Goal: Go to known website

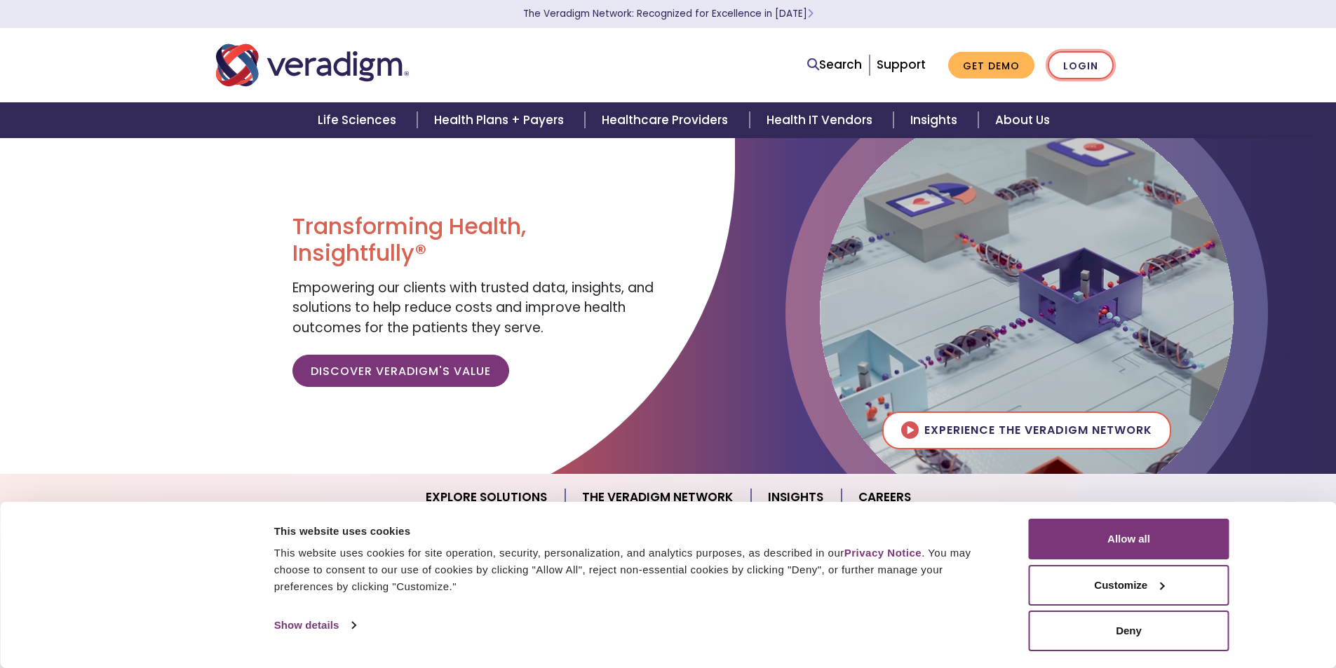
click at [1079, 54] on link "Login" at bounding box center [1081, 65] width 66 height 29
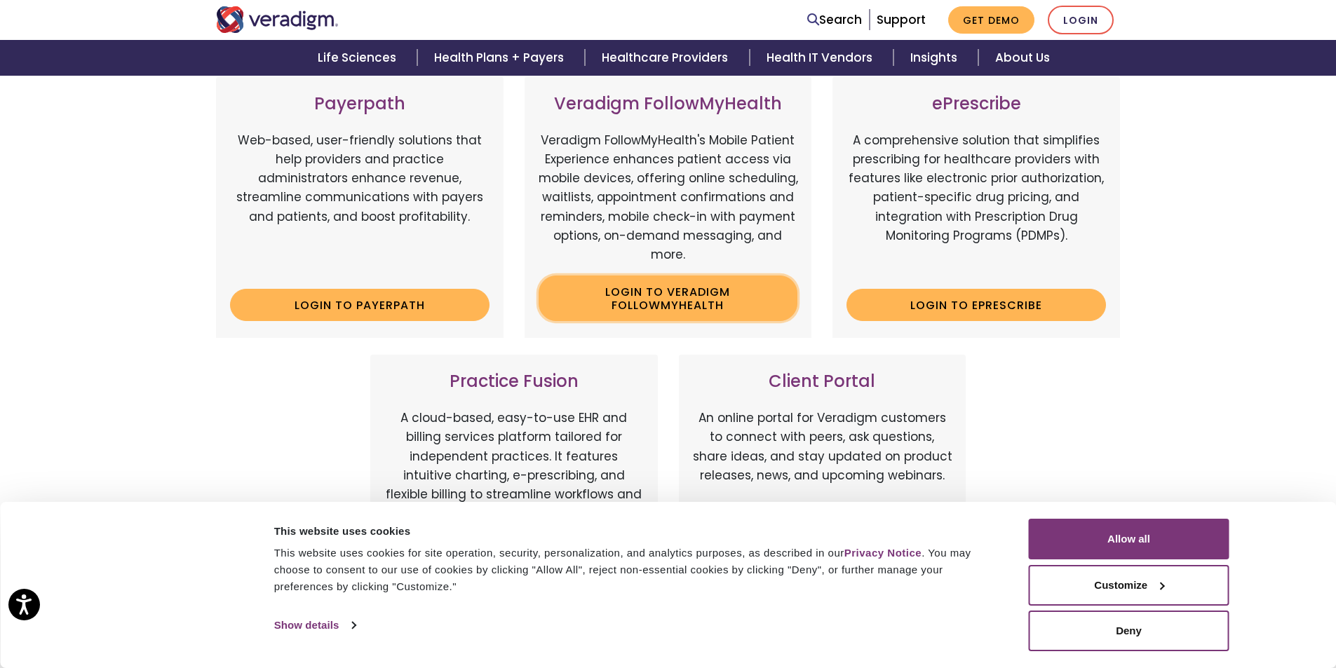
scroll to position [421, 0]
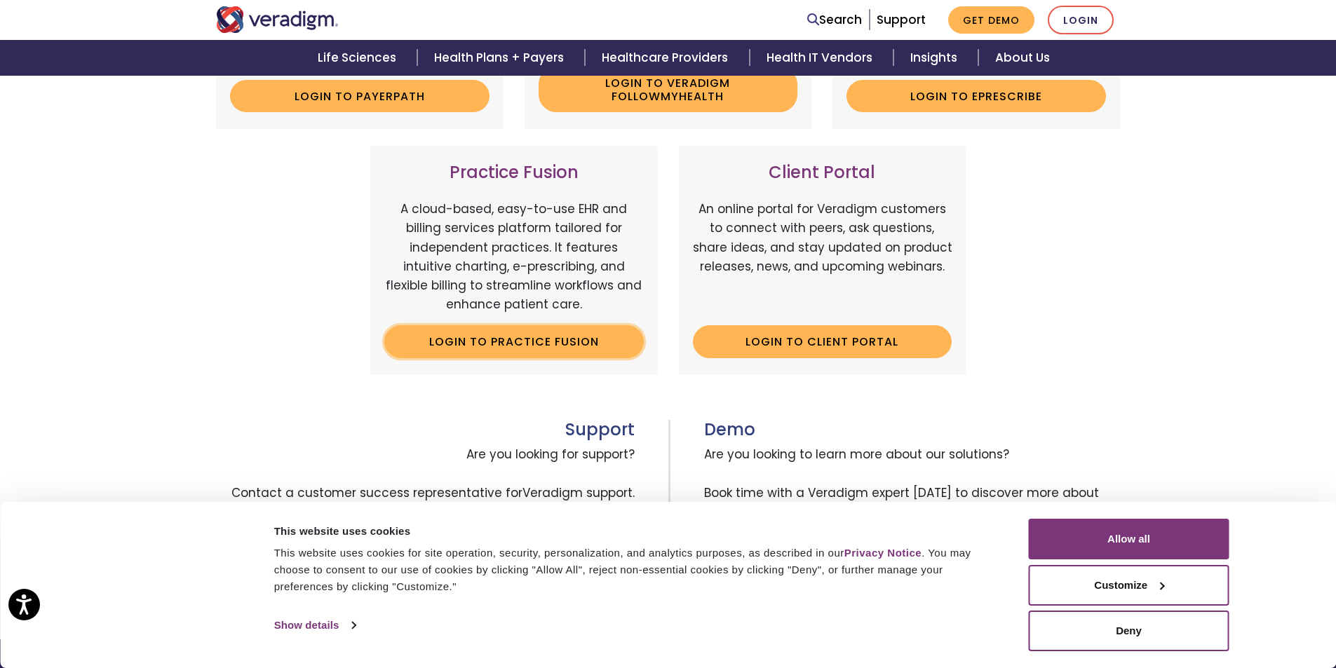
click at [620, 342] on link "Login to Practice Fusion" at bounding box center [514, 341] width 260 height 32
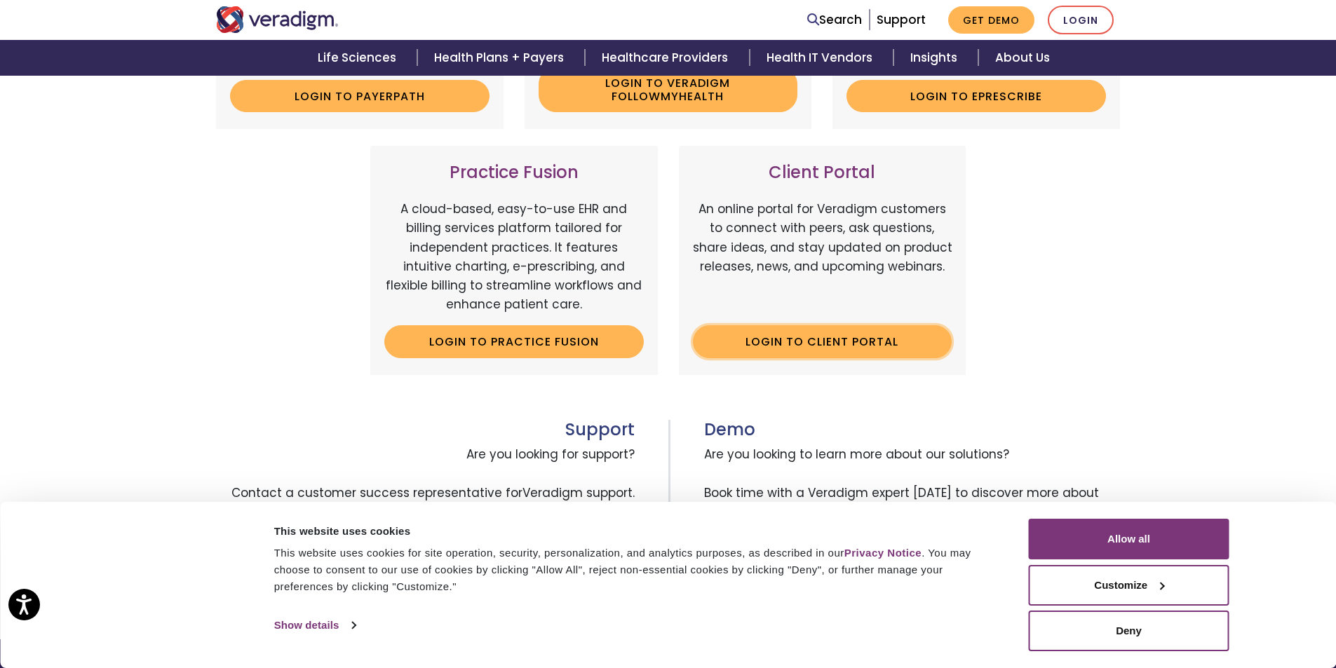
click at [904, 349] on link "Login to Client Portal" at bounding box center [823, 341] width 260 height 32
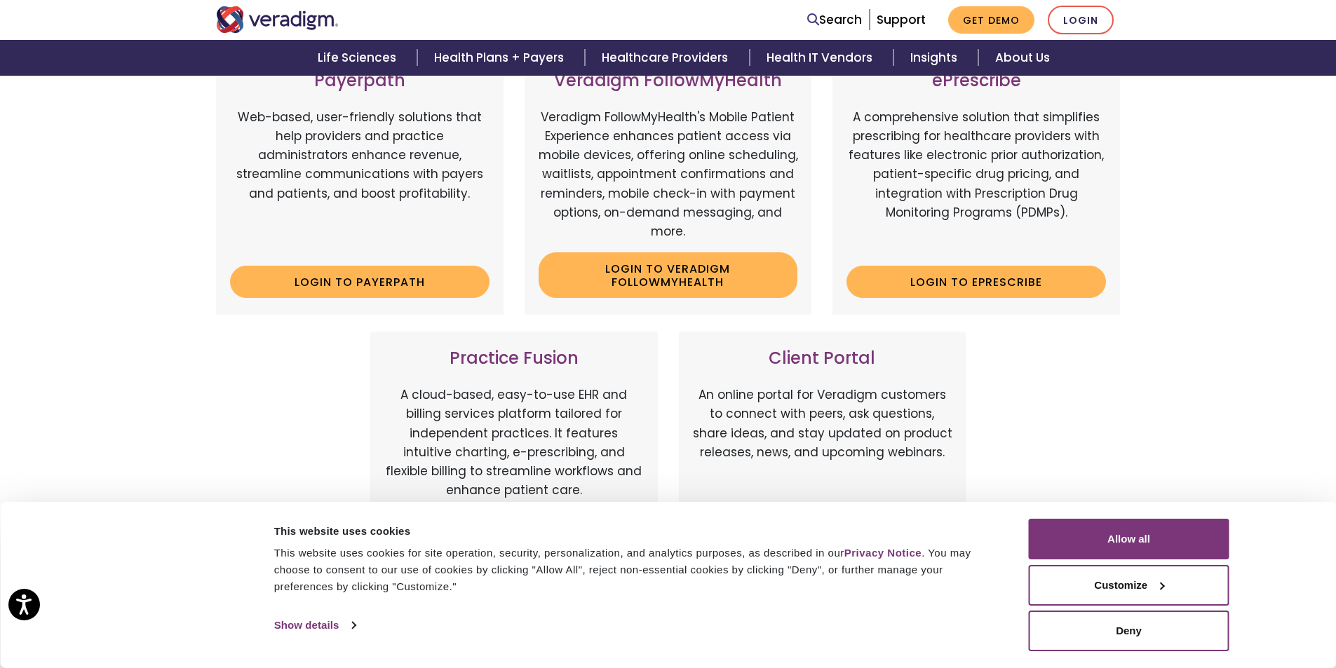
scroll to position [210, 0]
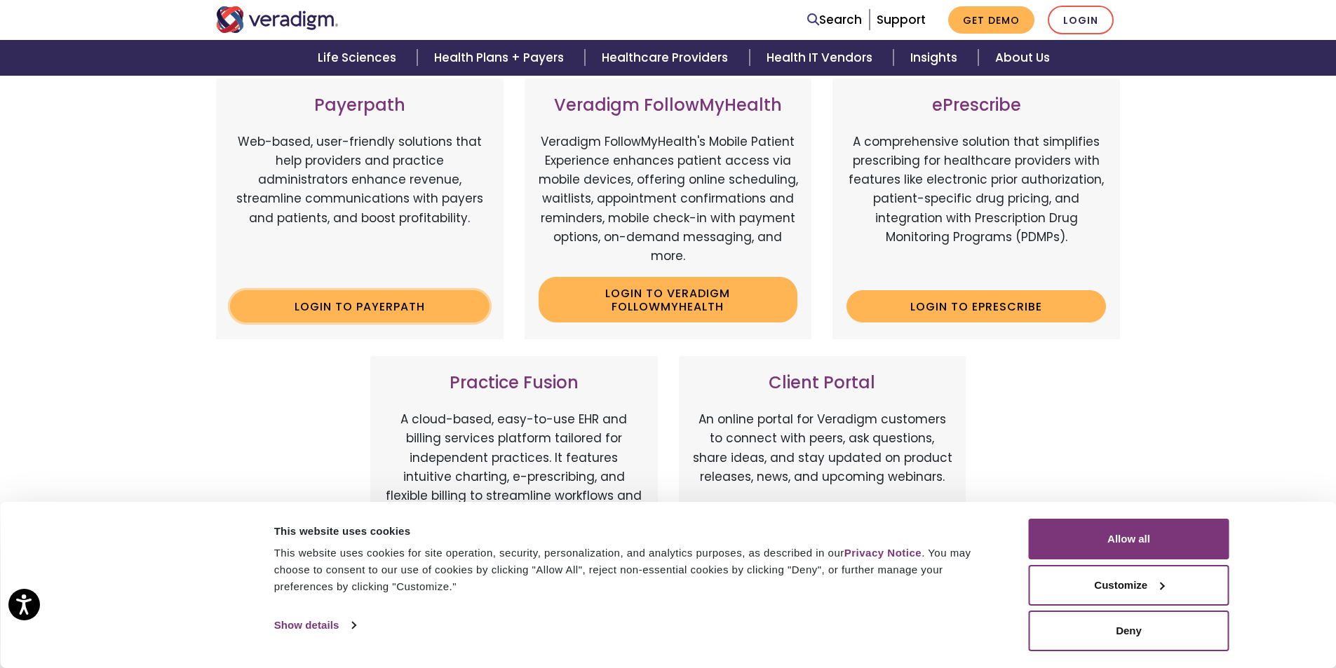
click at [295, 296] on link "Login to Payerpath" at bounding box center [360, 306] width 260 height 32
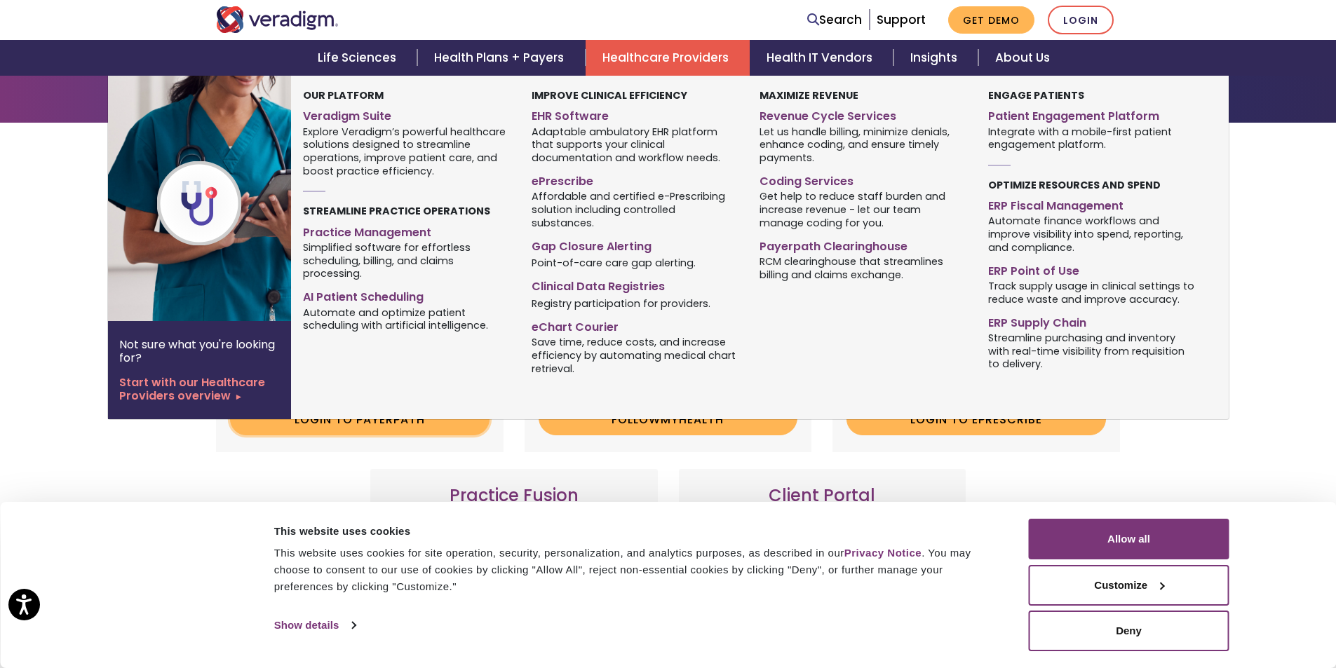
scroll to position [70, 0]
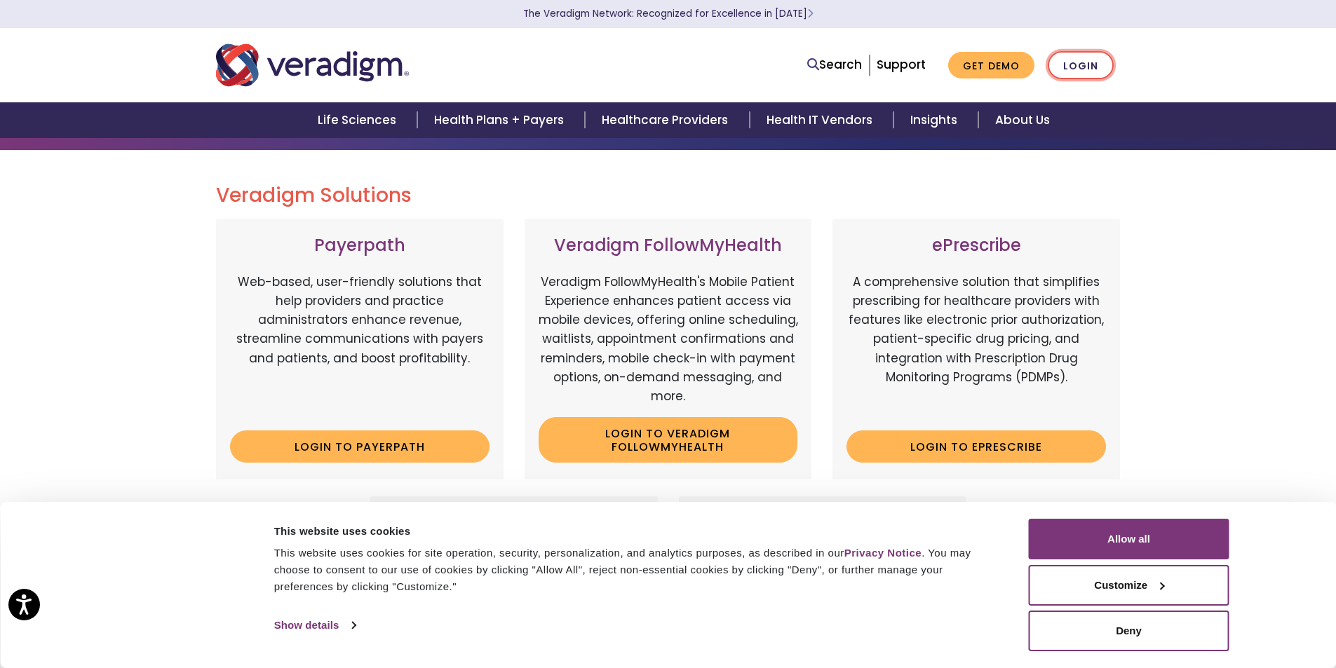
click at [1081, 60] on link "Login" at bounding box center [1081, 65] width 66 height 29
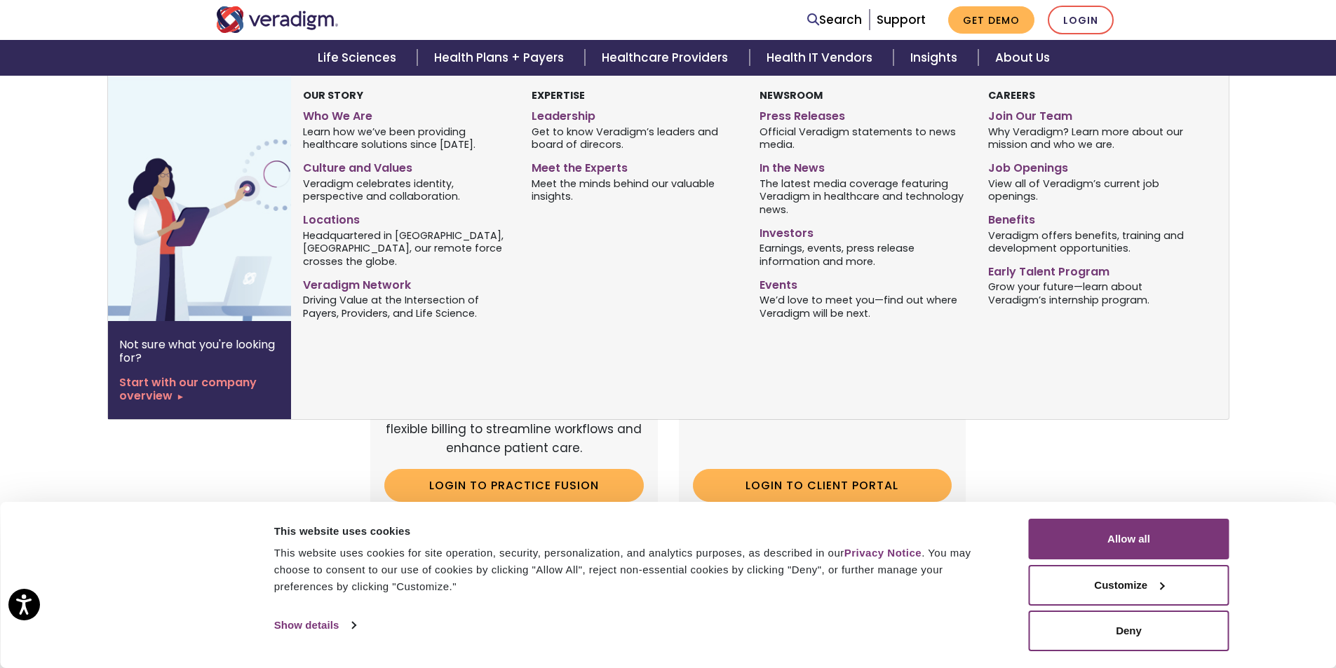
scroll to position [281, 0]
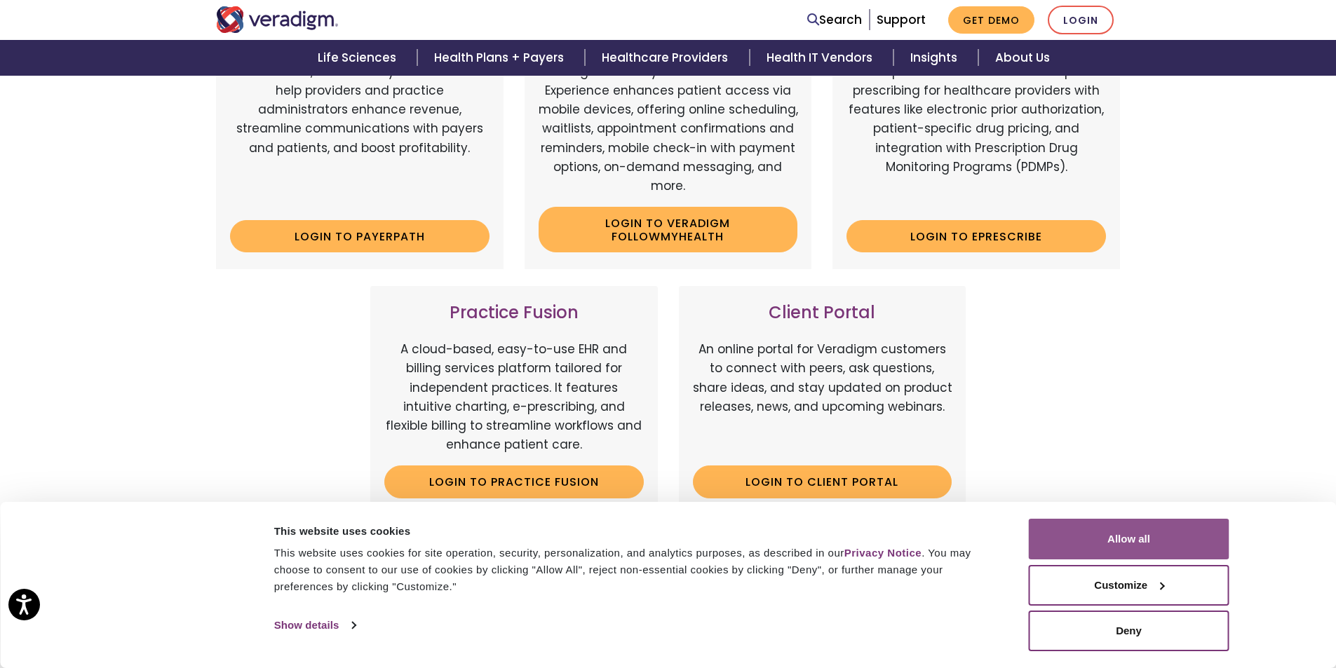
click at [1121, 541] on button "Allow all" at bounding box center [1129, 539] width 201 height 41
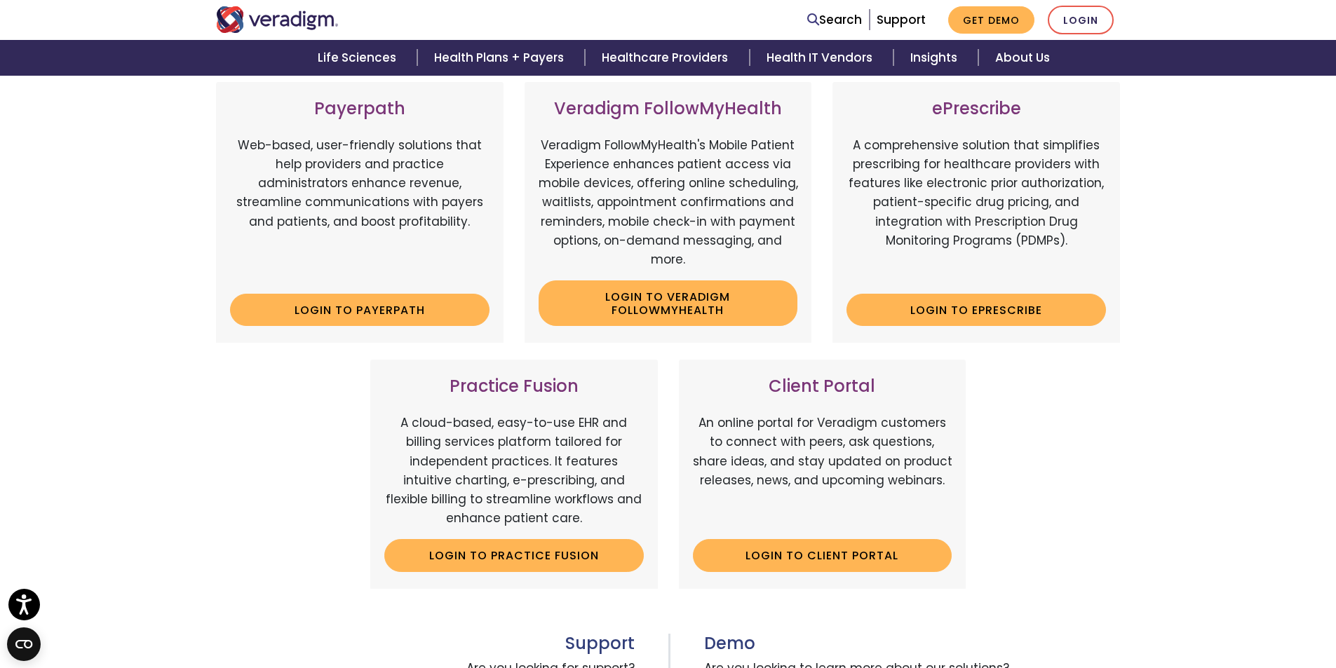
scroll to position [210, 0]
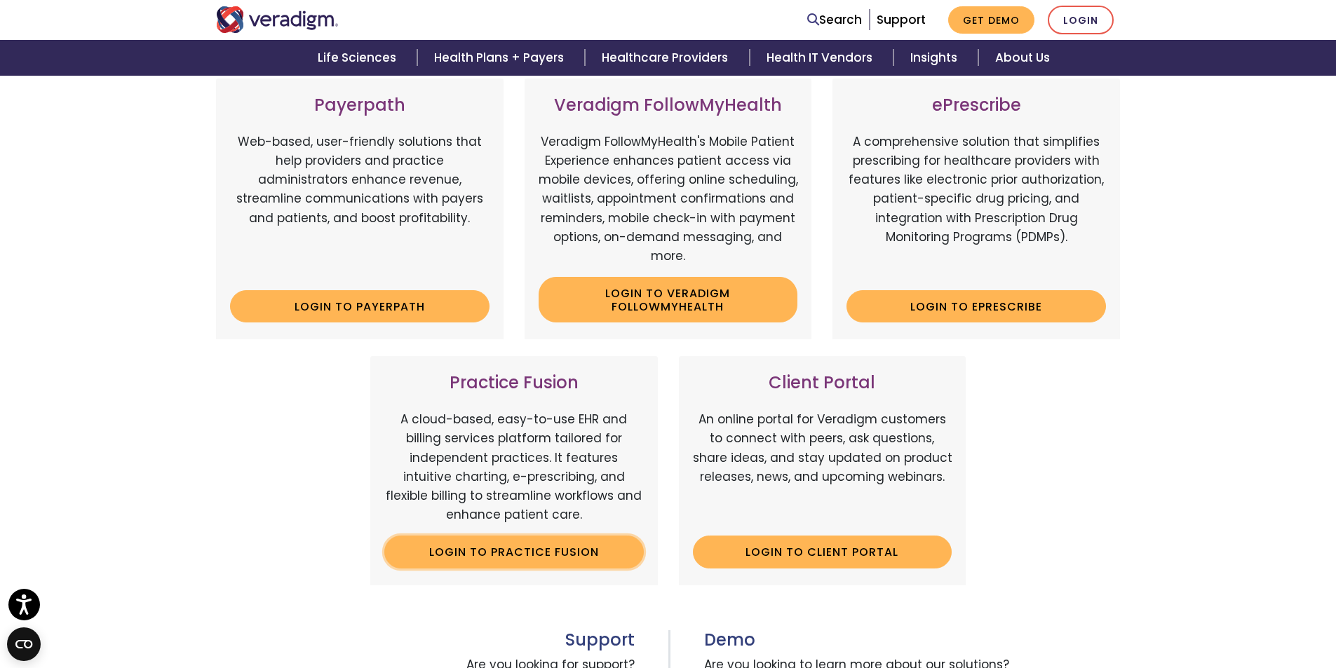
click at [628, 547] on link "Login to Practice Fusion" at bounding box center [514, 552] width 260 height 32
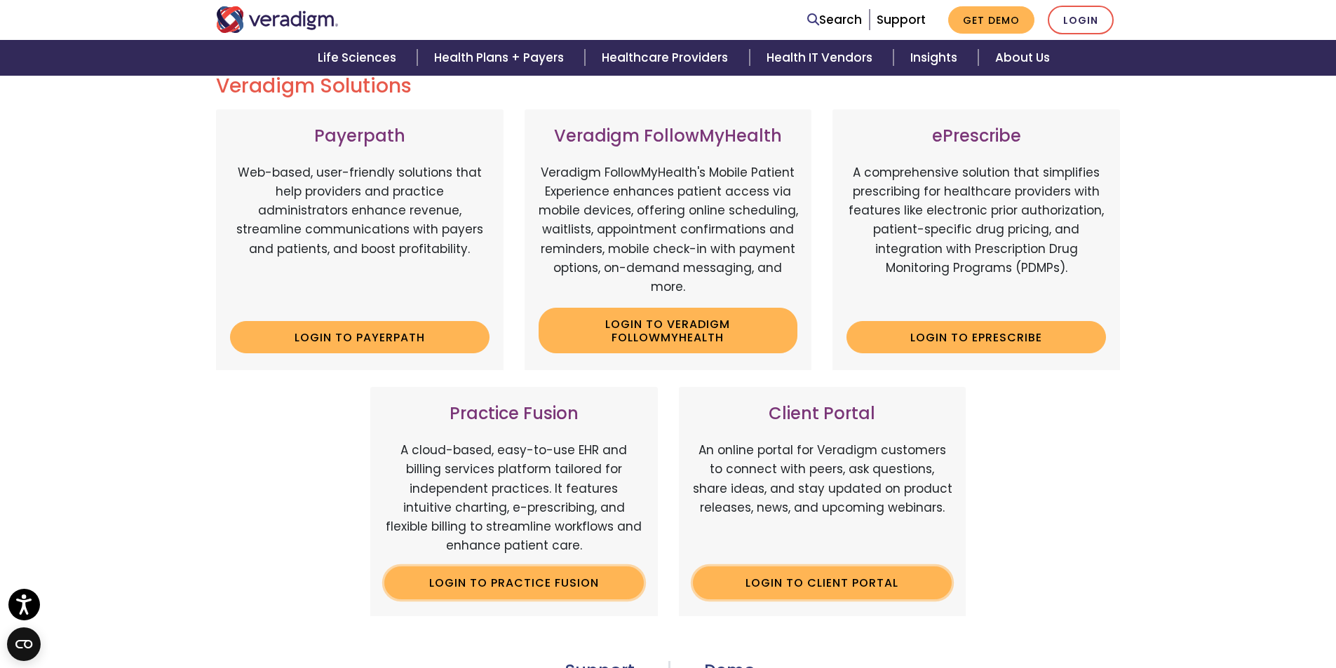
scroll to position [163, 0]
